Goal: Task Accomplishment & Management: Manage account settings

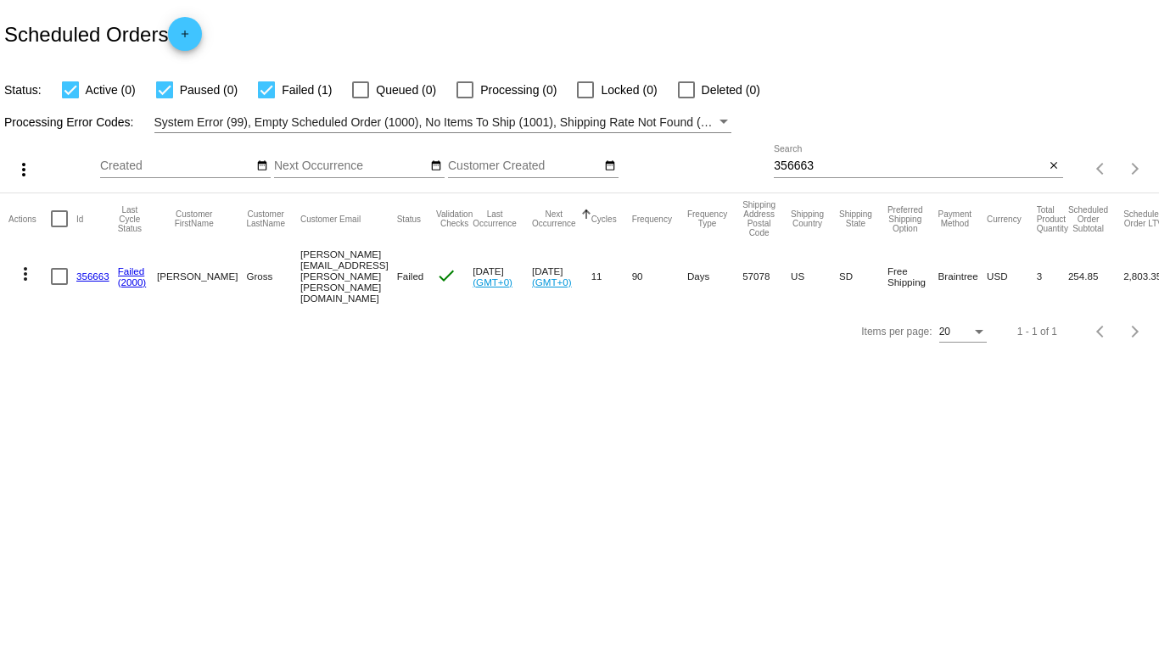
click at [801, 170] on input "356663" at bounding box center [909, 166] width 271 height 14
paste input "Savayla"
click at [814, 174] on div "Savayla Search" at bounding box center [909, 161] width 271 height 33
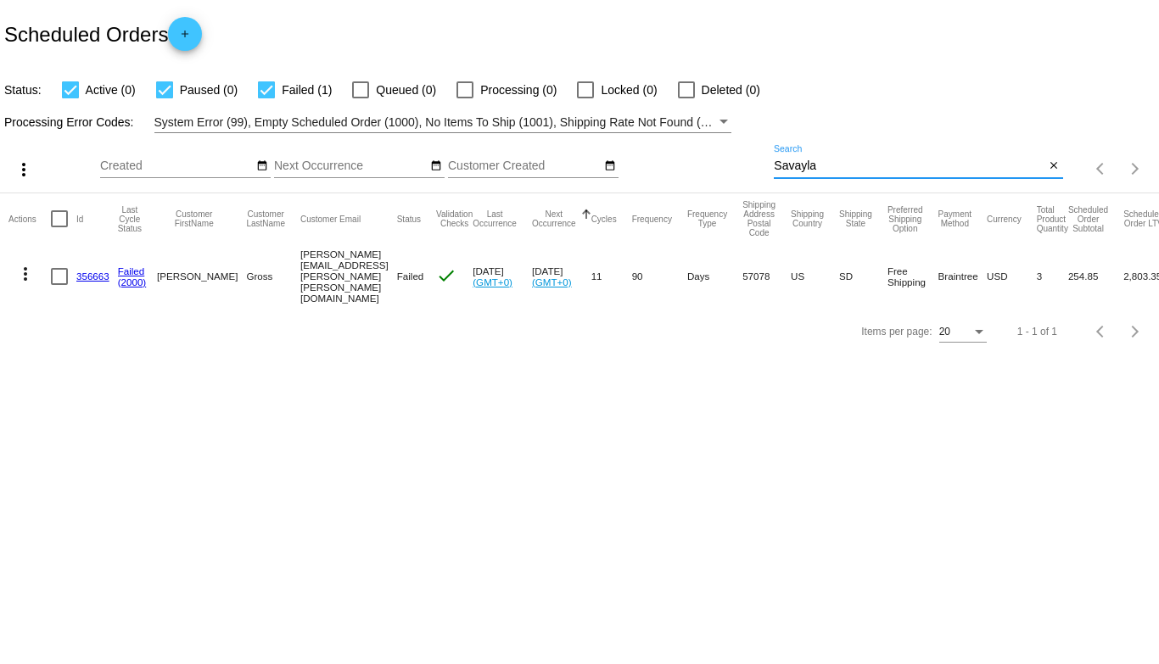
click at [815, 172] on input "Savayla" at bounding box center [909, 166] width 271 height 14
click at [813, 167] on input "Savayla" at bounding box center [909, 166] width 271 height 14
click at [813, 168] on input "Savayla" at bounding box center [909, 166] width 271 height 14
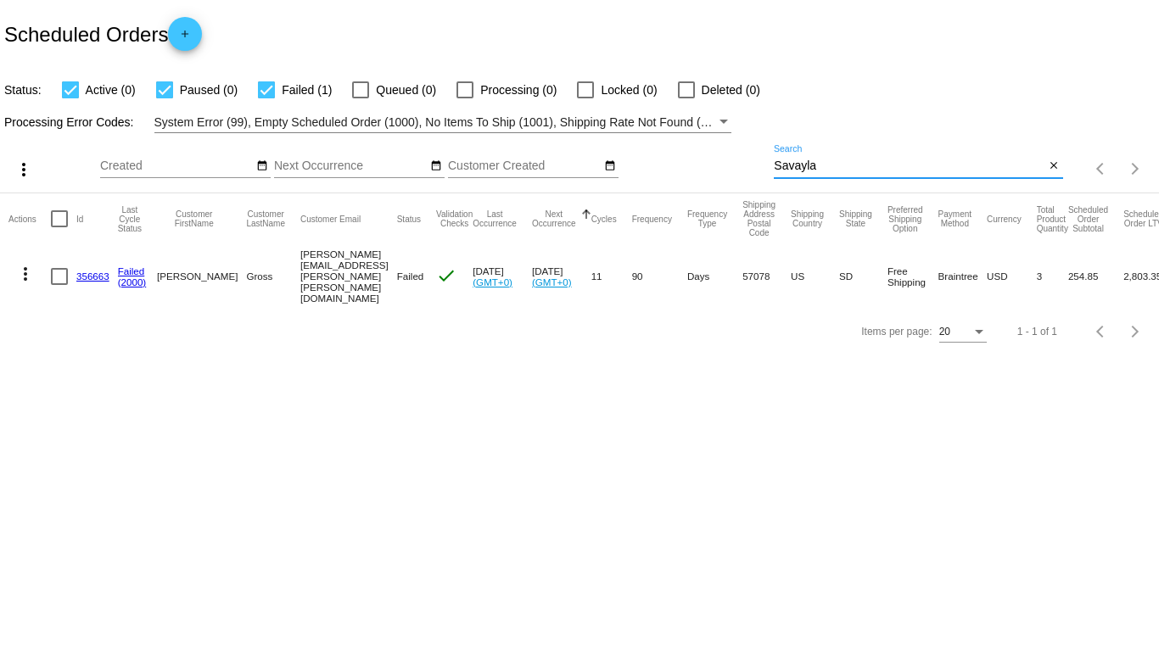
click at [813, 168] on input "Savayla" at bounding box center [909, 166] width 271 height 14
click at [803, 170] on input "Savayla" at bounding box center [909, 166] width 271 height 14
paste input "971865"
click at [803, 170] on input "971865" at bounding box center [909, 166] width 271 height 14
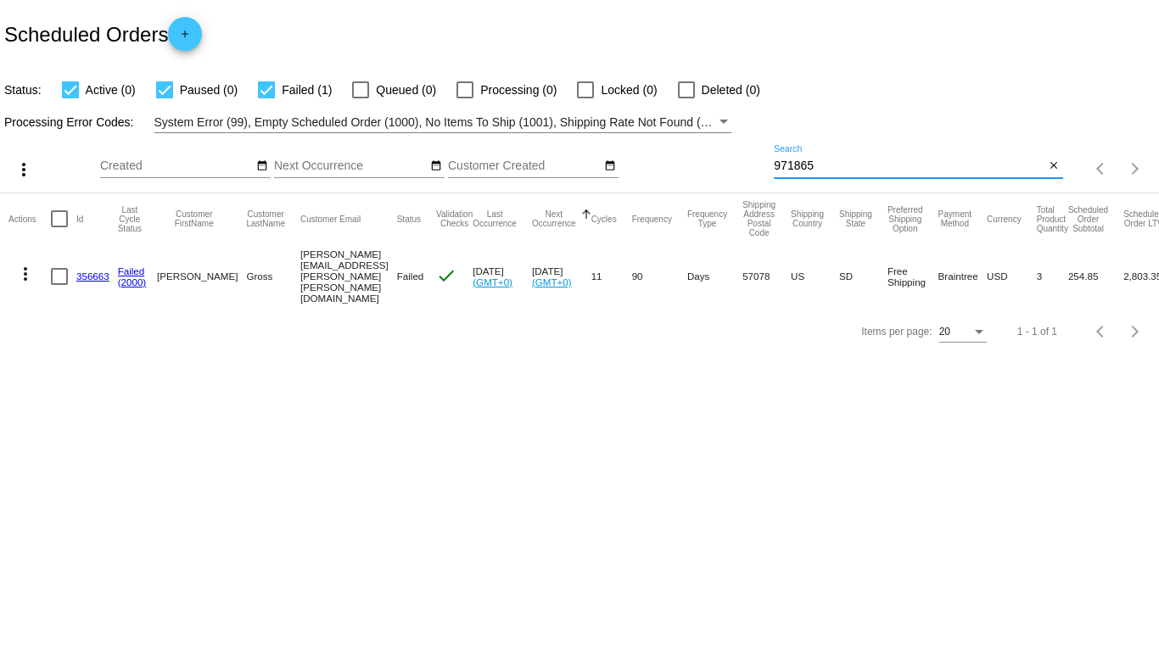
click at [803, 170] on input "971865" at bounding box center [909, 166] width 271 height 14
type input "971865"
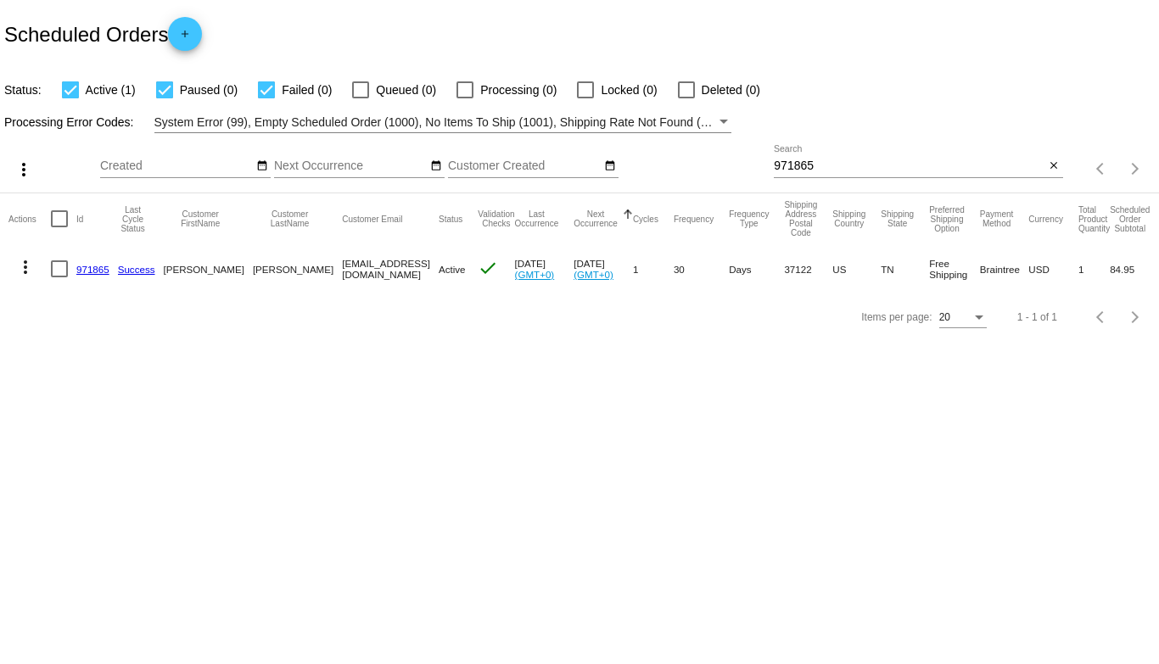
click at [22, 269] on mat-icon "more_vert" at bounding box center [25, 267] width 20 height 20
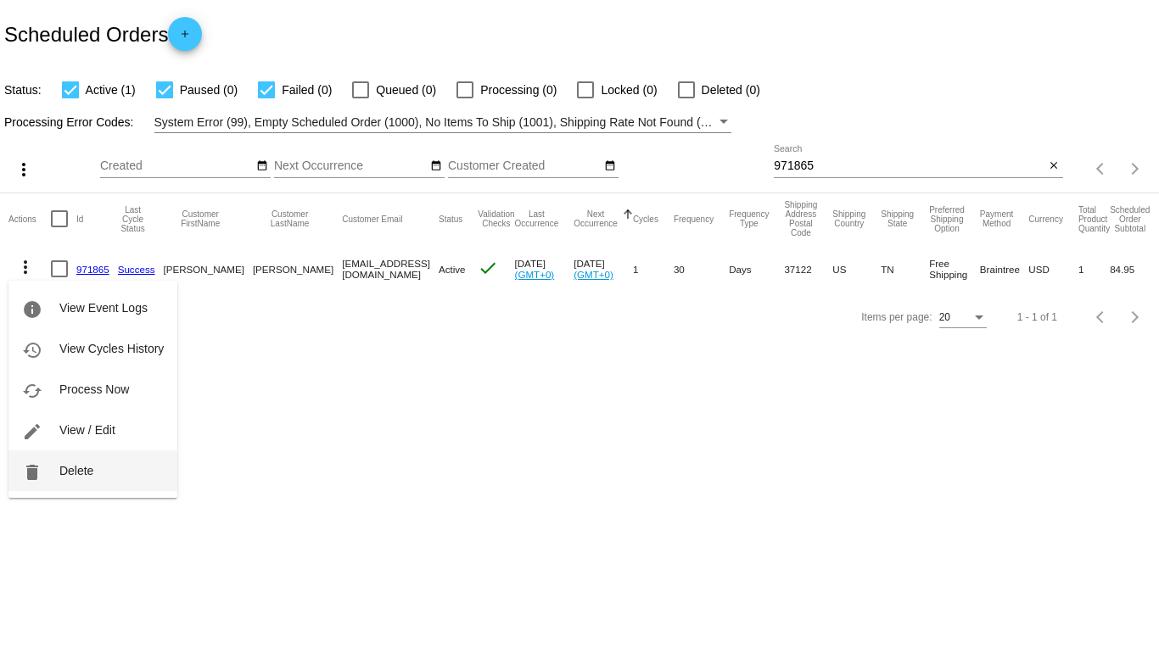
click at [72, 481] on button "delete Delete" at bounding box center [92, 470] width 169 height 41
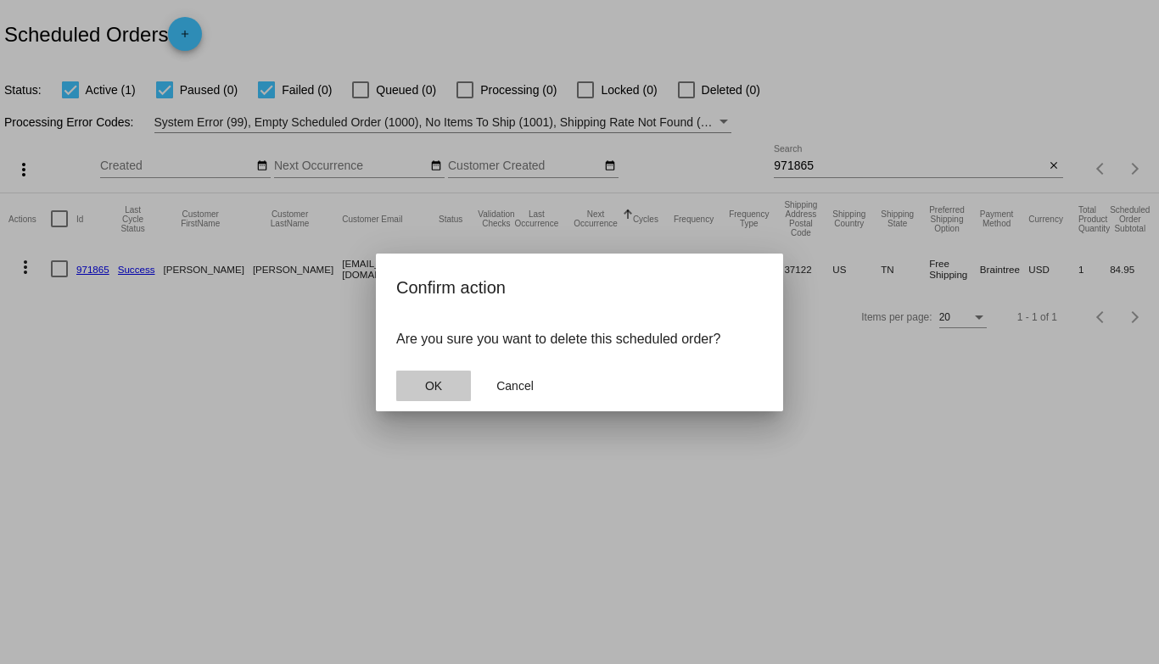
click at [422, 394] on button "OK" at bounding box center [433, 386] width 75 height 31
